Goal: Task Accomplishment & Management: Complete application form

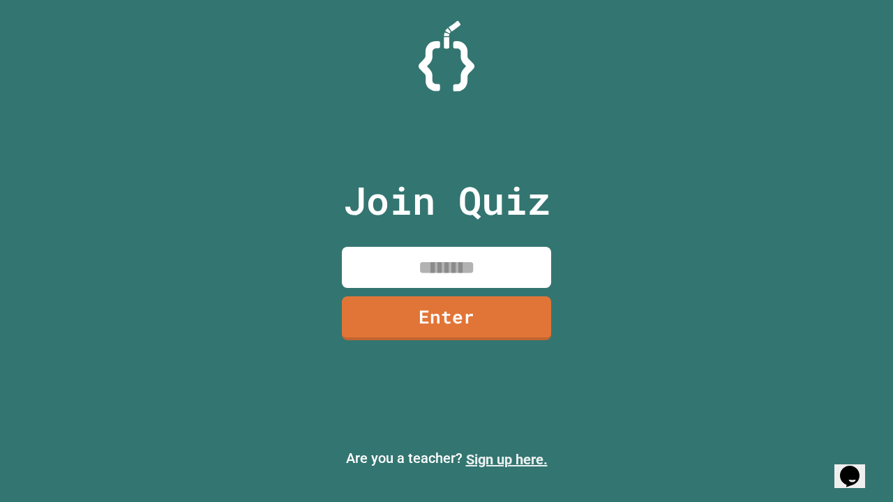
click at [506, 460] on link "Sign up here." at bounding box center [507, 459] width 82 height 17
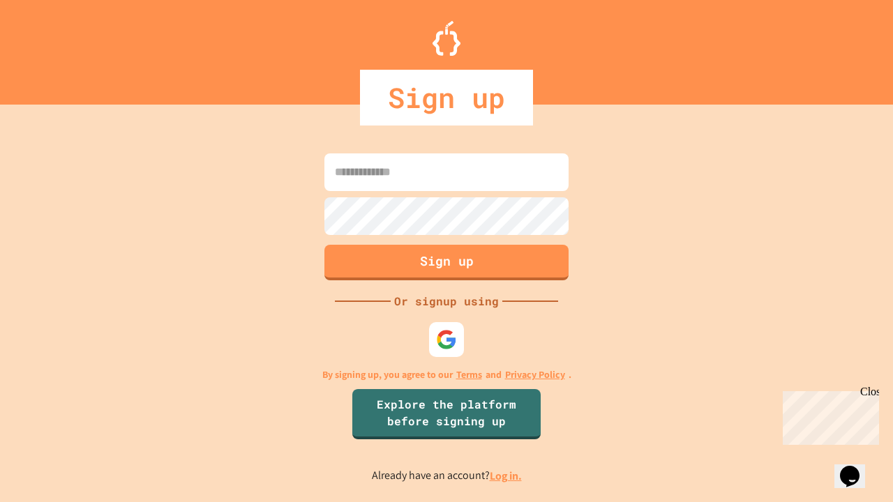
click at [506, 476] on link "Log in." at bounding box center [506, 476] width 32 height 15
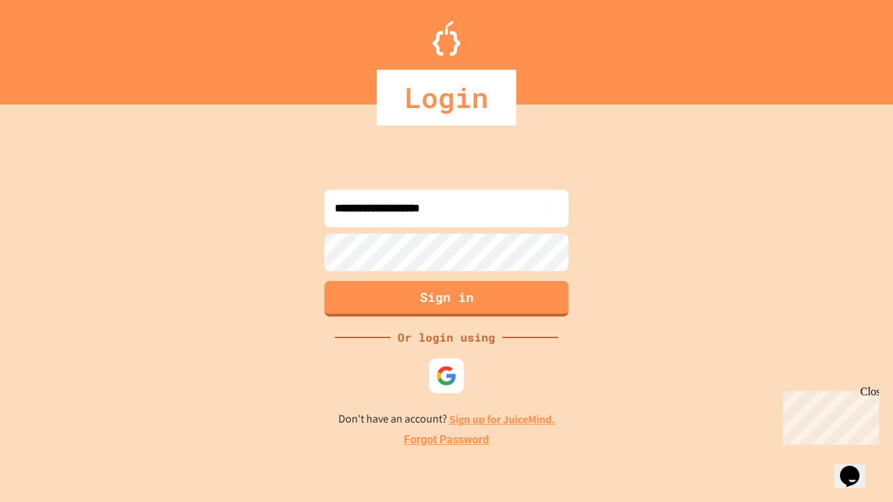
type input "**********"
